Goal: Information Seeking & Learning: Find specific fact

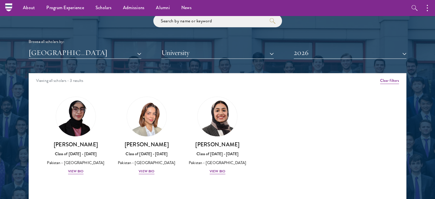
scroll to position [686, 0]
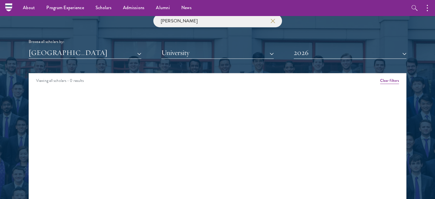
click button "submit" at bounding box center [0, 0] width 0 height 0
type input "a"
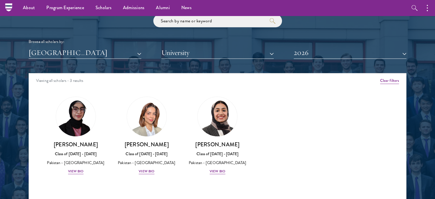
drag, startPoint x: 144, startPoint y: 56, endPoint x: 135, endPoint y: 54, distance: 9.4
click at [135, 54] on div "Pakistan All Countries and Regions Afghanistan Antigua and Barbuda Argentina Ar…" at bounding box center [217, 53] width 377 height 12
click at [135, 54] on button "[GEOGRAPHIC_DATA]" at bounding box center [85, 53] width 113 height 12
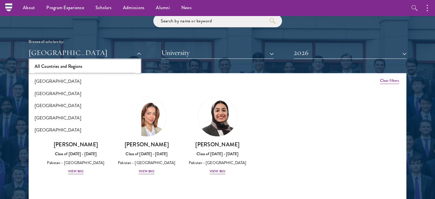
click at [109, 62] on button "All Countries and Regions" at bounding box center [84, 66] width 109 height 12
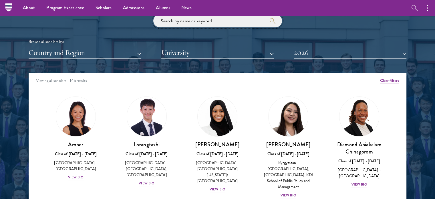
click at [195, 22] on input "search" at bounding box center [217, 20] width 129 height 13
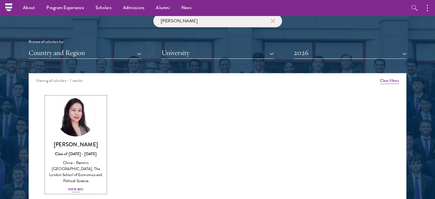
click at [79, 127] on img at bounding box center [75, 116] width 43 height 43
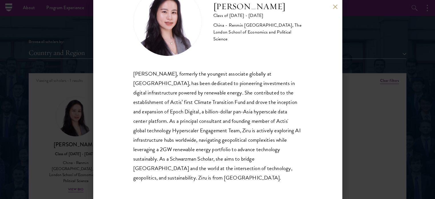
scroll to position [30, 0]
click at [155, 115] on div "Ziru Zhong, formerly the youngest associate globally at Actis, has been dedicat…" at bounding box center [217, 125] width 169 height 113
click at [239, 110] on div "Ziru Zhong, formerly the youngest associate globally at Actis, has been dedicat…" at bounding box center [217, 124] width 169 height 113
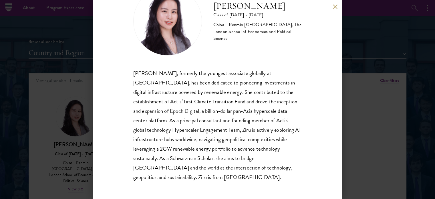
click at [330, 7] on div "Adele Zhong Class of 2025 - 2026 China - Renmin University of China, The London…" at bounding box center [217, 99] width 249 height 199
click at [336, 6] on button at bounding box center [335, 6] width 5 height 5
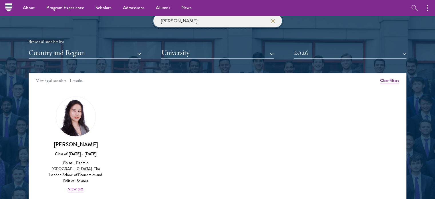
click at [219, 19] on input "adele" at bounding box center [217, 20] width 129 height 13
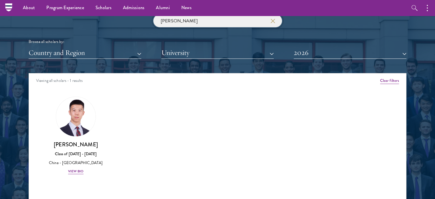
type input "vincent"
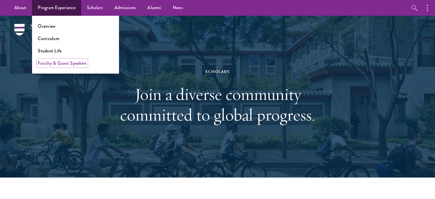
click at [78, 62] on link "Faculty & Guest Speakers" at bounding box center [62, 63] width 49 height 7
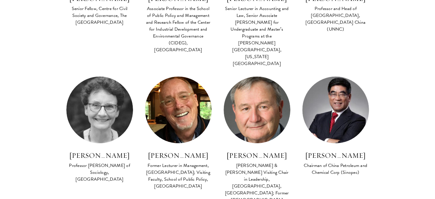
scroll to position [563, 0]
